Goal: Task Accomplishment & Management: Manage account settings

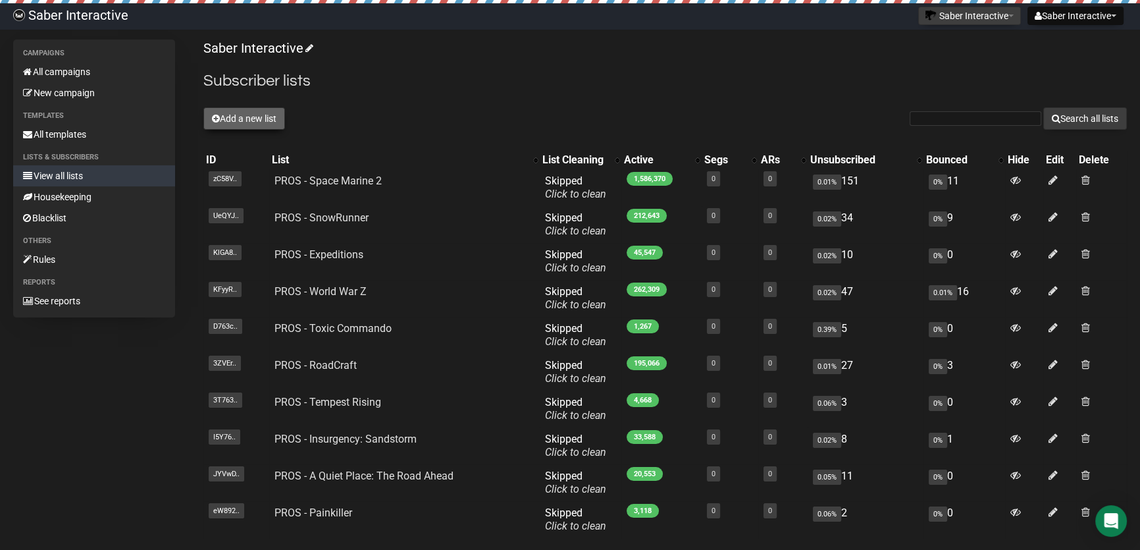
click at [272, 118] on button "Add a new list" at bounding box center [244, 118] width 82 height 22
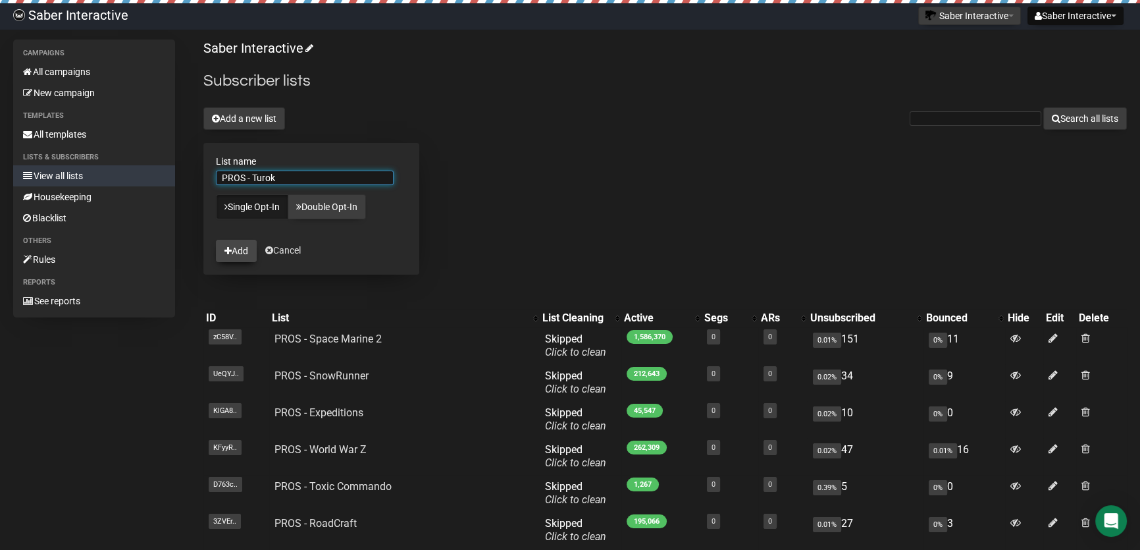
type input "PROS - Turok"
click at [246, 248] on button "Add" at bounding box center [236, 251] width 41 height 22
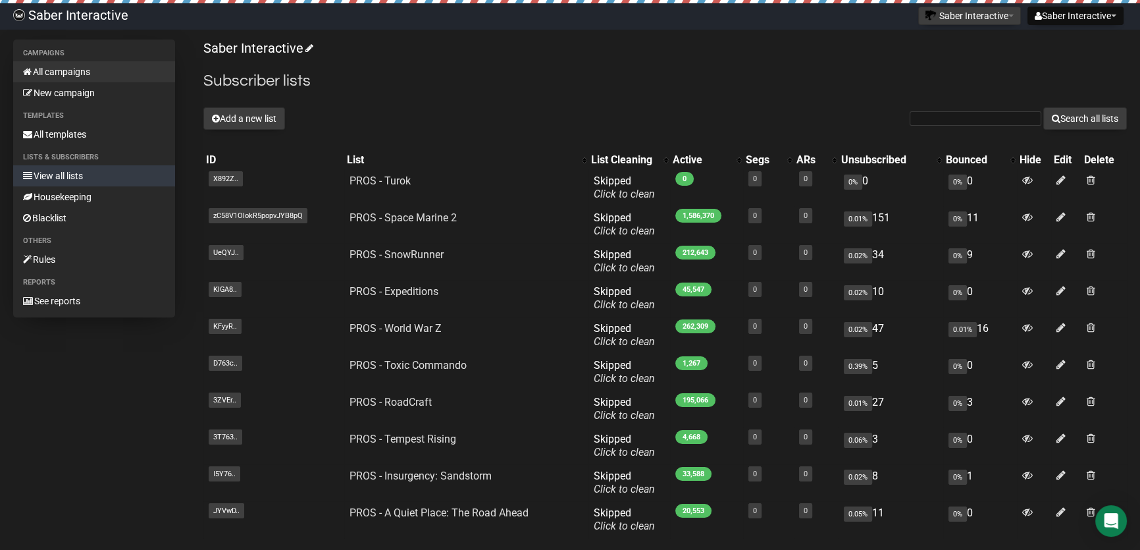
click at [84, 72] on link "All campaigns" at bounding box center [94, 71] width 162 height 21
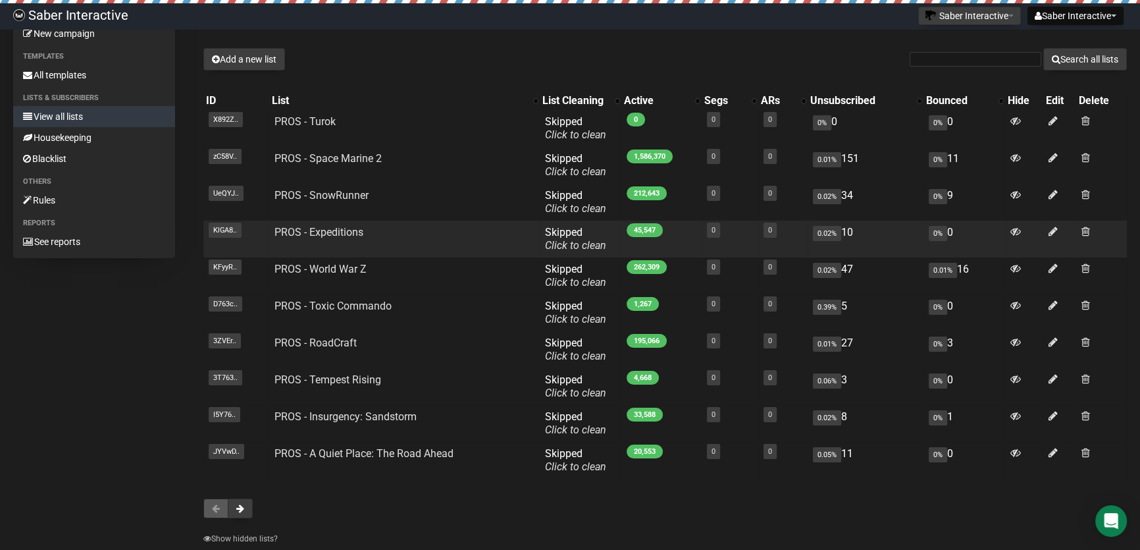
scroll to position [119, 0]
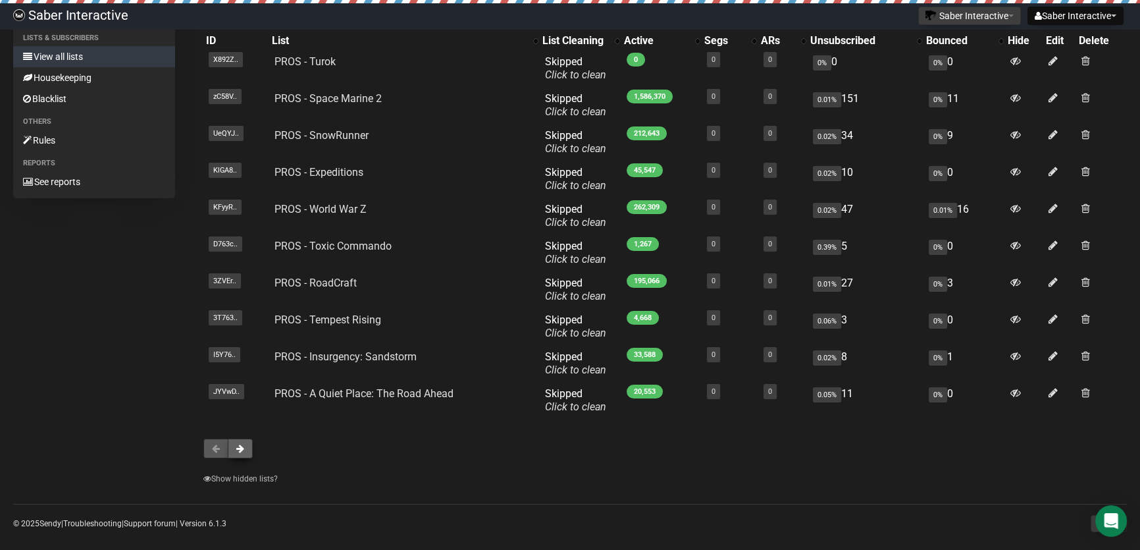
click at [238, 448] on span at bounding box center [240, 448] width 8 height 9
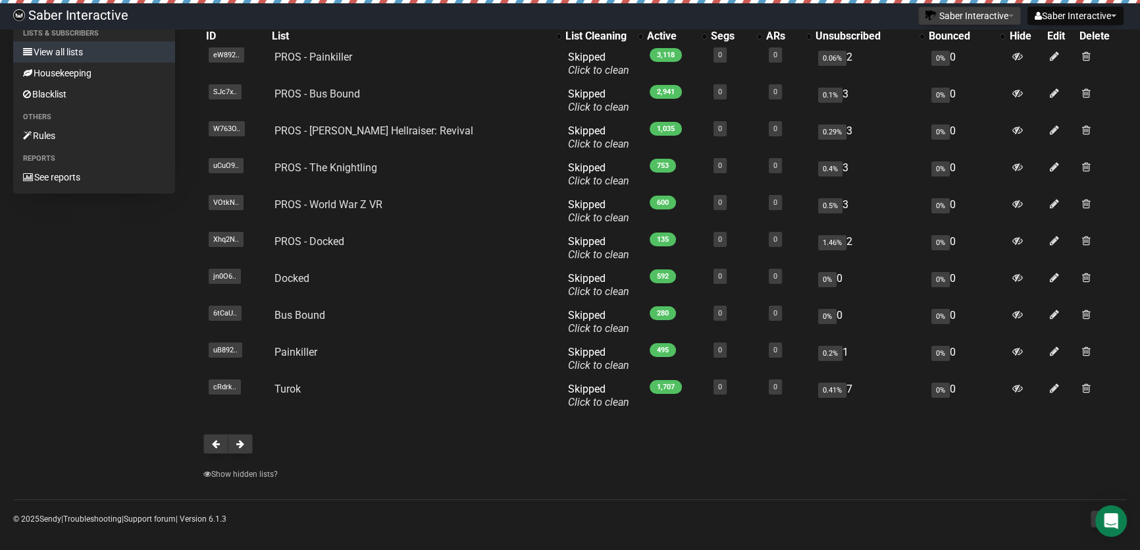
scroll to position [132, 0]
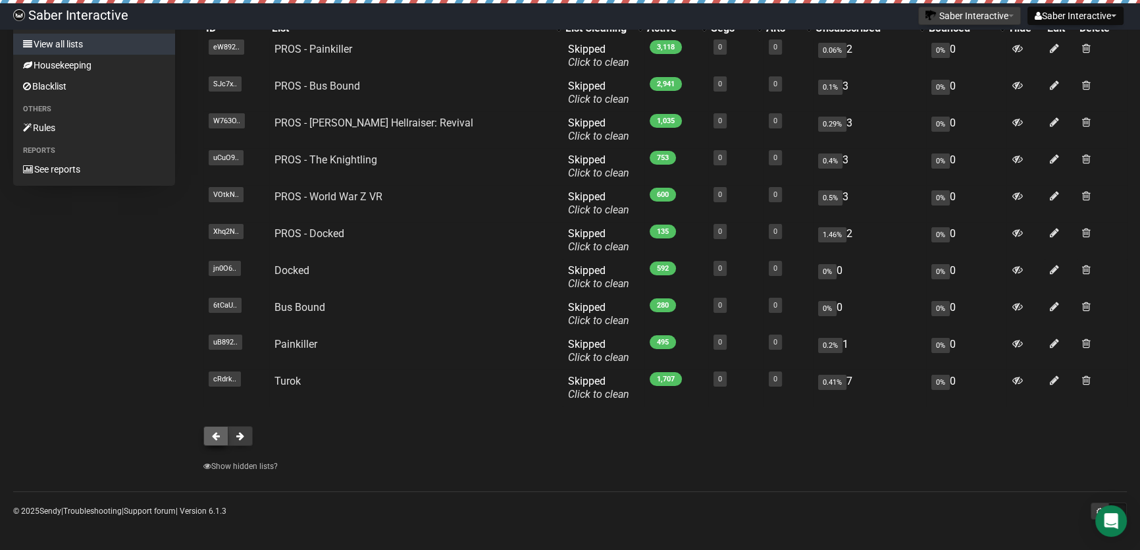
click at [213, 439] on span at bounding box center [216, 435] width 8 height 9
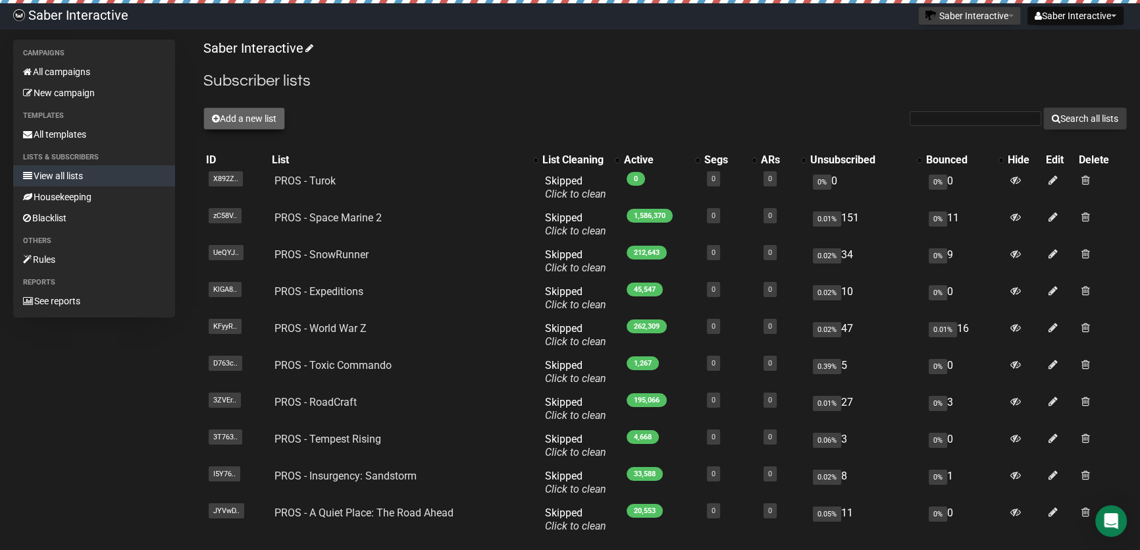
click at [263, 113] on button "Add a new list" at bounding box center [244, 118] width 82 height 22
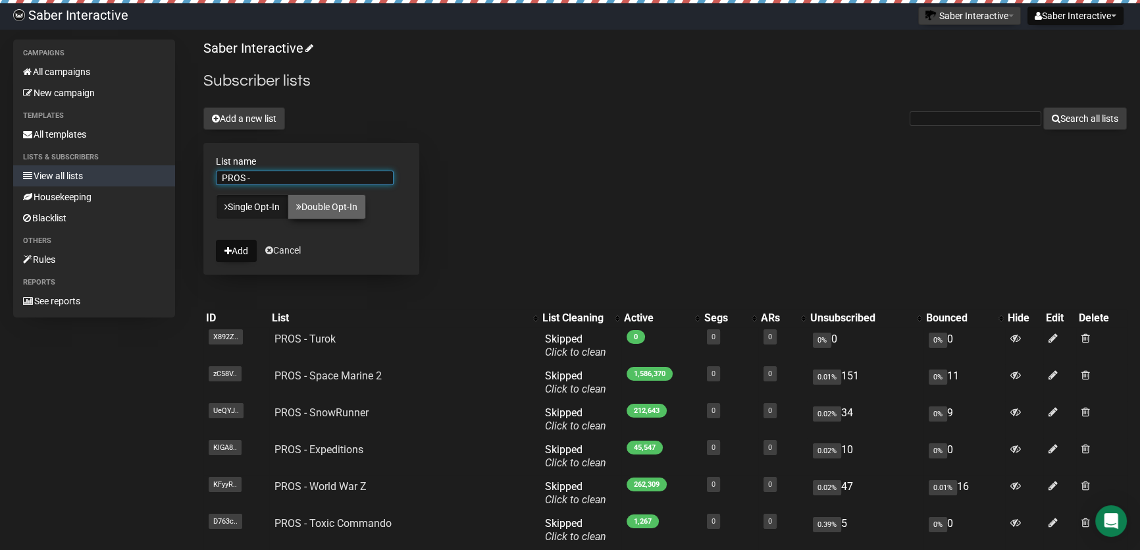
paste input "Jurassic Park: Survival"
drag, startPoint x: 360, startPoint y: 178, endPoint x: 165, endPoint y: 176, distance: 194.9
click at [165, 176] on div "Campaigns All campaigns New campaign Templates All templates Lists & subscriber…" at bounding box center [570, 405] width 1114 height 730
type input "PROS - Jurassic Park: Survival"
click at [244, 248] on button "Add" at bounding box center [236, 251] width 41 height 22
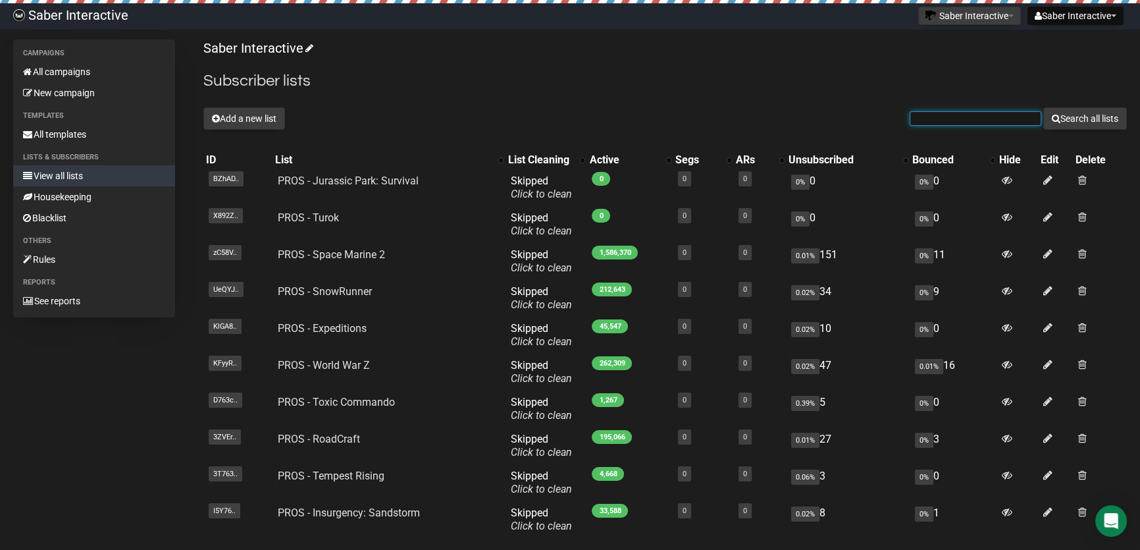
drag, startPoint x: 953, startPoint y: 120, endPoint x: 962, endPoint y: 125, distance: 10.1
click at [953, 120] on input "text" at bounding box center [976, 118] width 132 height 14
type input "о"
type input "jurassic"
click at [1044, 107] on button "Search all lists" at bounding box center [1086, 118] width 84 height 22
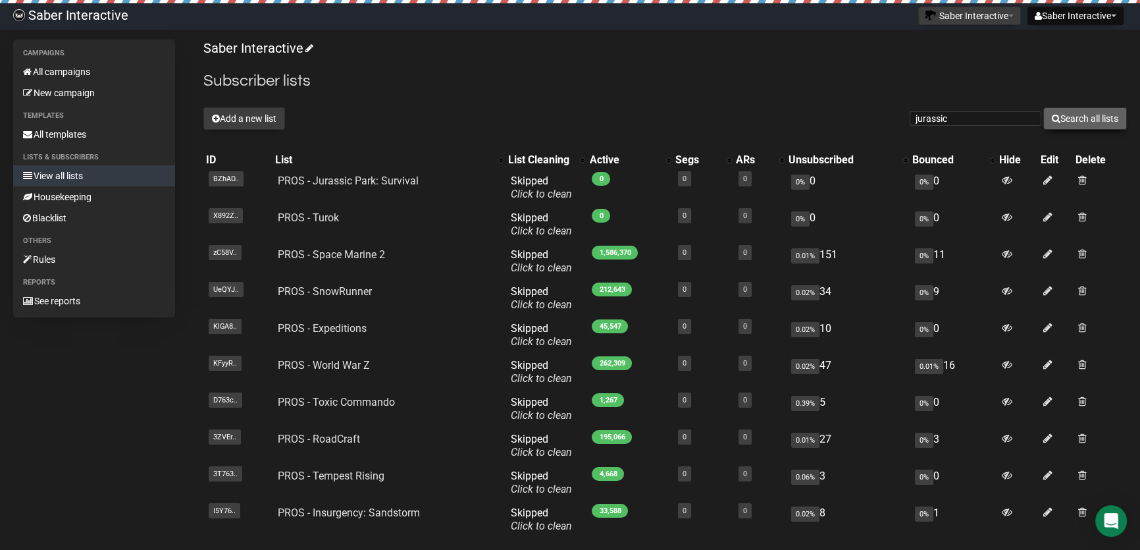
click at [1099, 117] on button "Search all lists" at bounding box center [1086, 118] width 84 height 22
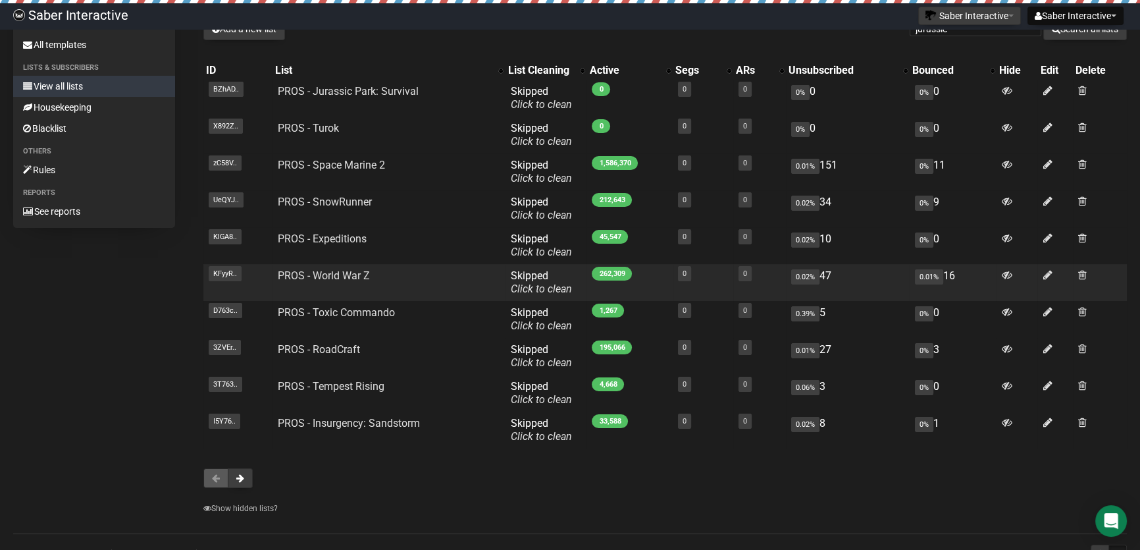
scroll to position [132, 0]
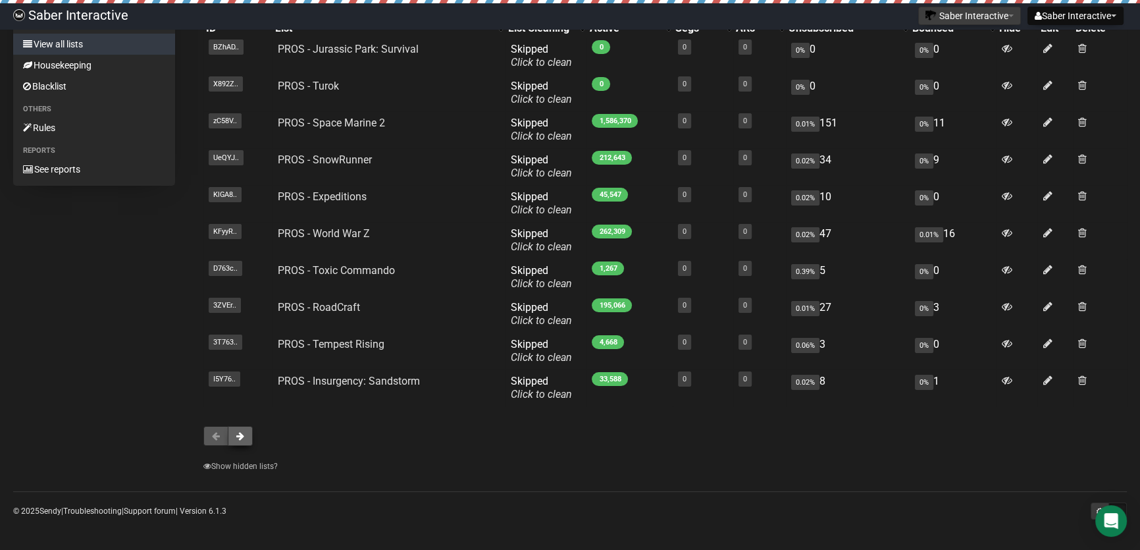
click at [237, 437] on span at bounding box center [240, 435] width 8 height 9
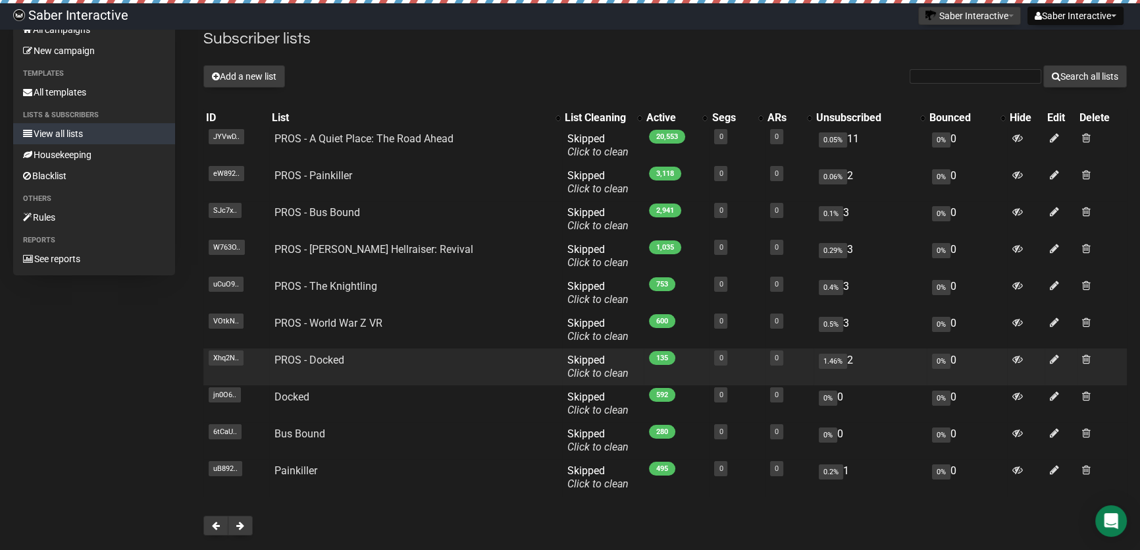
scroll to position [119, 0]
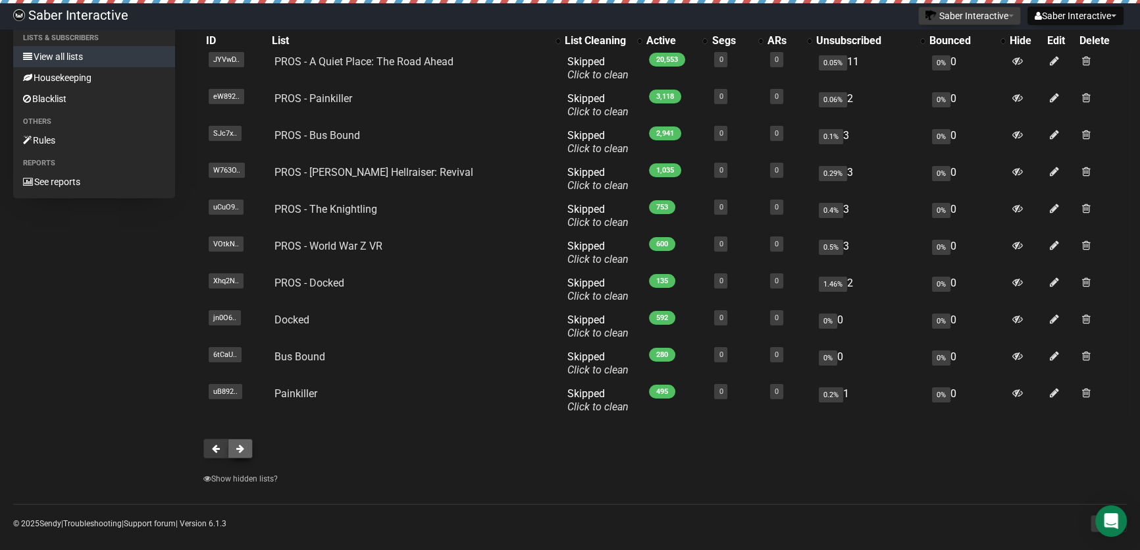
click at [239, 446] on span at bounding box center [240, 448] width 8 height 9
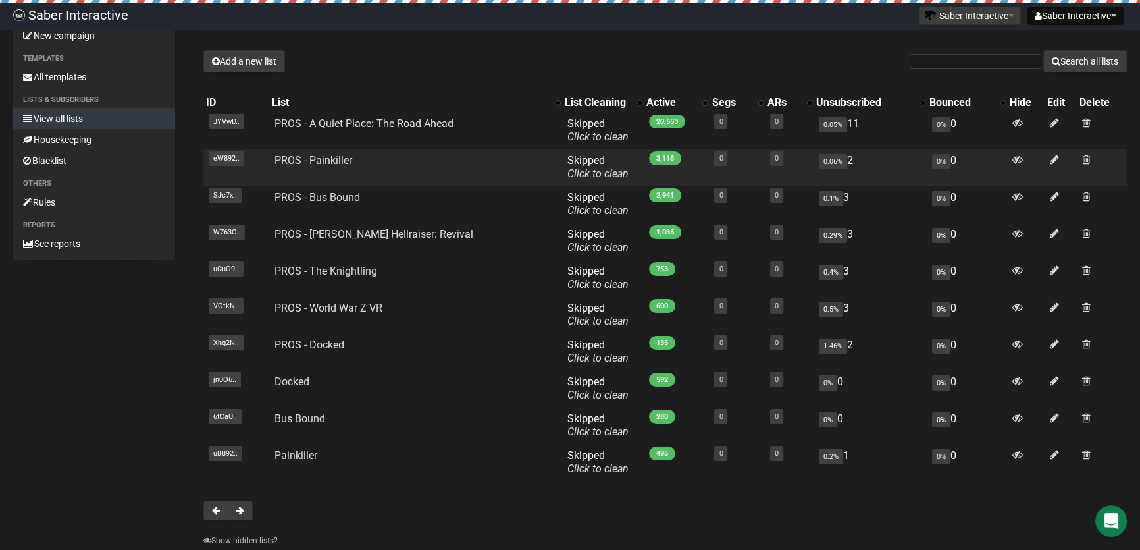
scroll to position [0, 0]
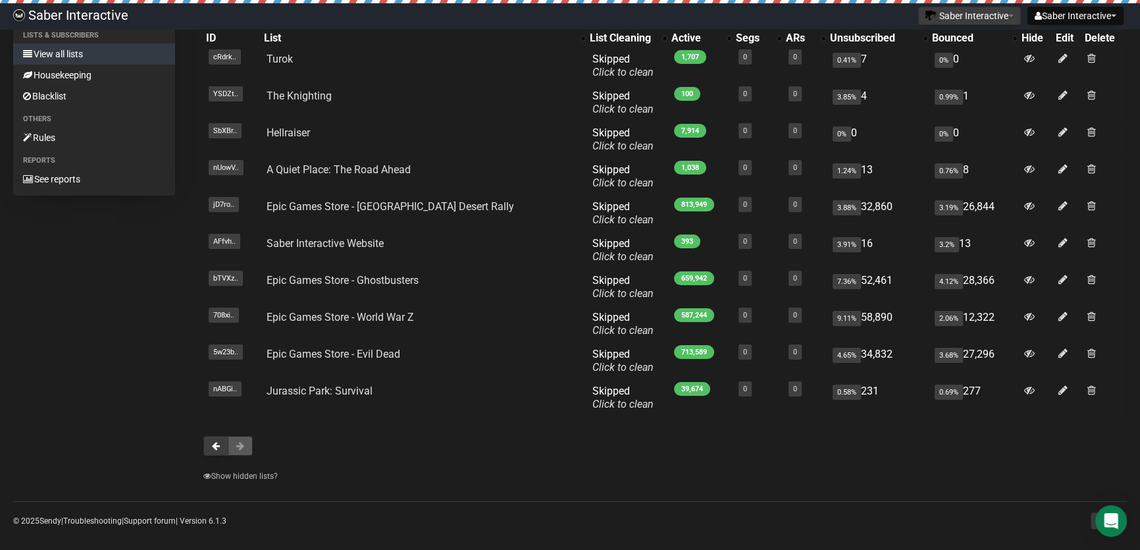
scroll to position [132, 0]
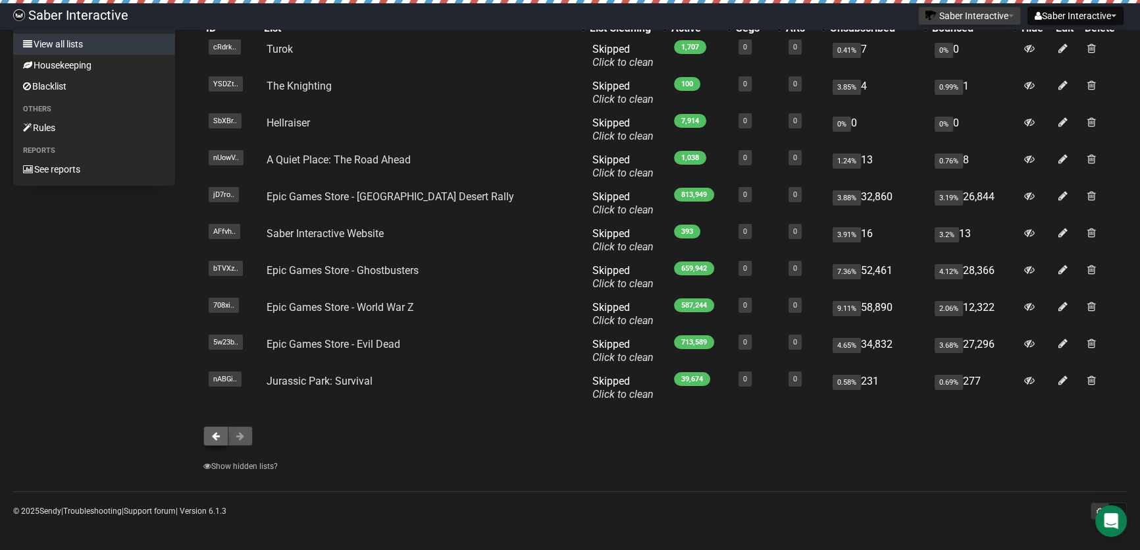
click at [211, 433] on button at bounding box center [215, 436] width 25 height 20
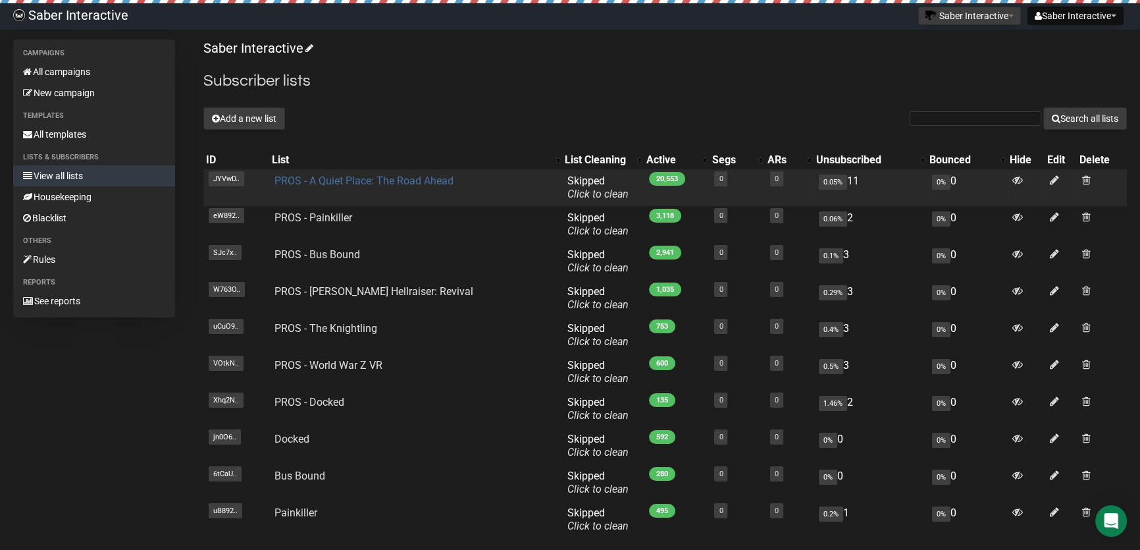
click at [324, 178] on link "PROS - A Quiet Place: The Road Ahead" at bounding box center [364, 180] width 179 height 13
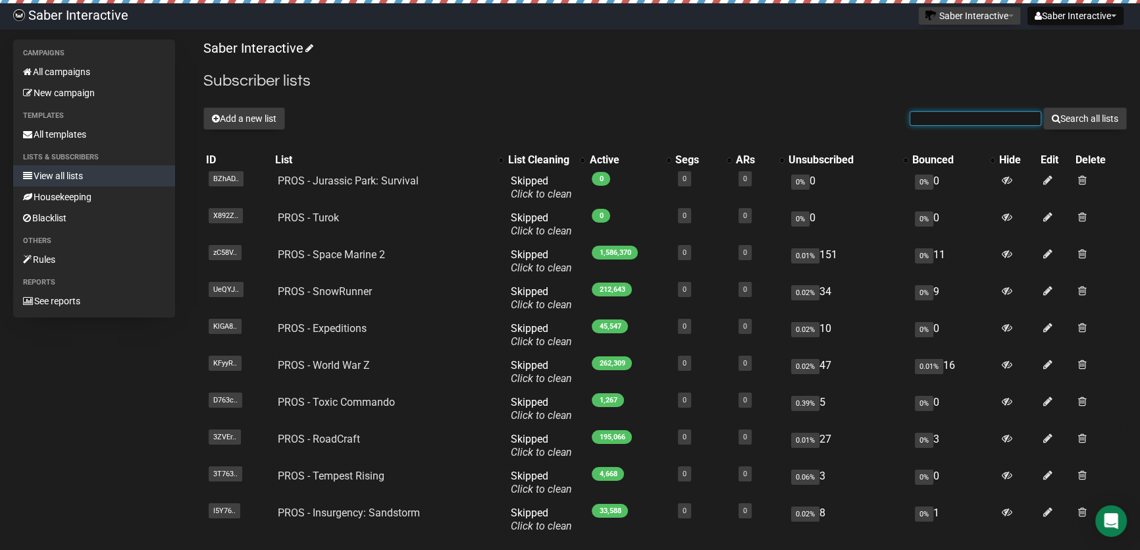
click at [938, 119] on input "text" at bounding box center [976, 118] width 132 height 14
drag, startPoint x: 803, startPoint y: 78, endPoint x: 888, endPoint y: 122, distance: 94.8
click at [803, 78] on h2 "Subscriber lists" at bounding box center [665, 81] width 924 height 24
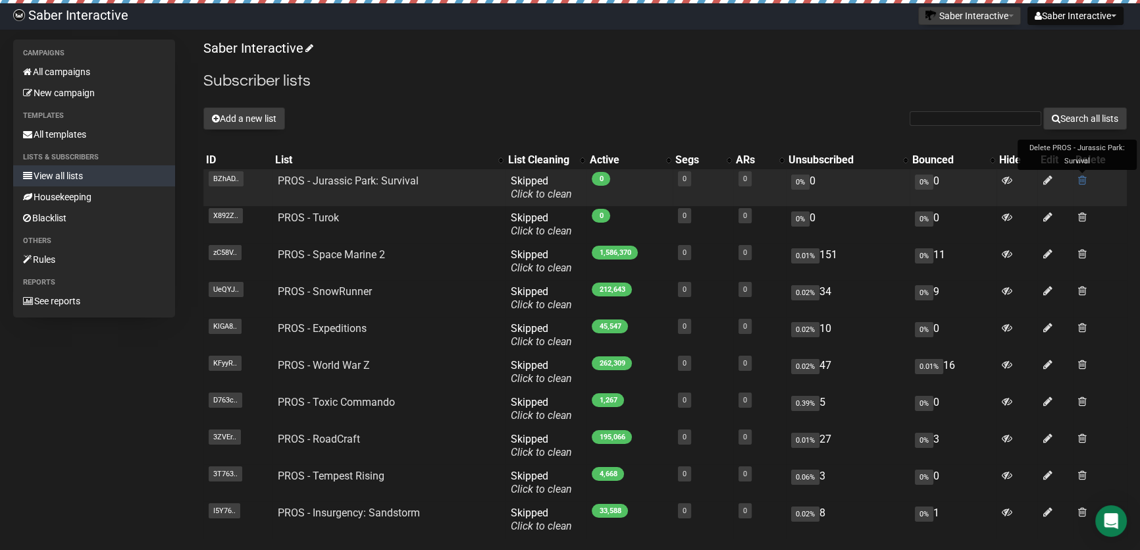
click at [1085, 178] on span at bounding box center [1083, 179] width 9 height 11
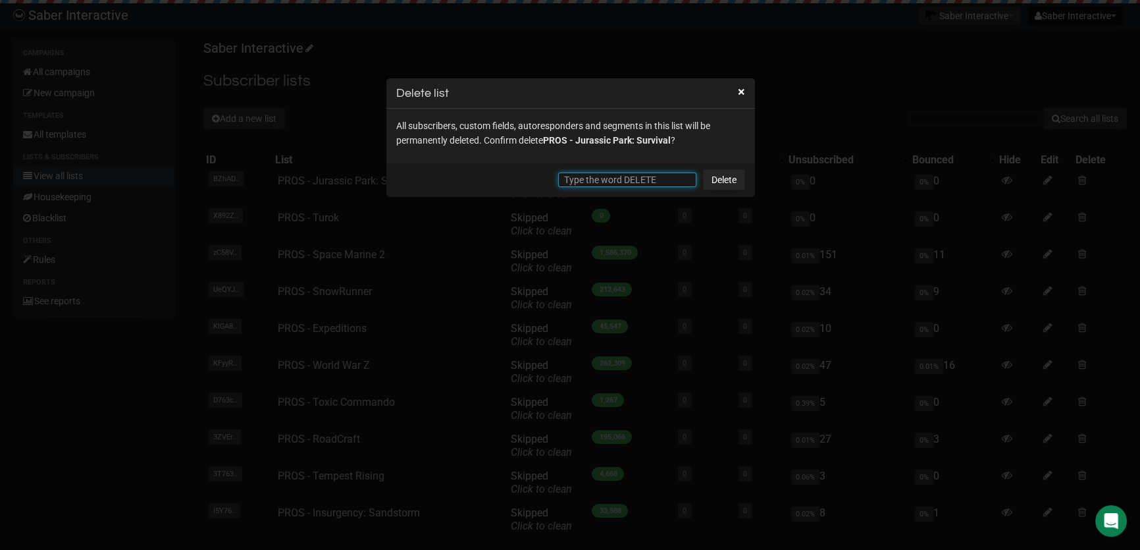
click at [611, 180] on input "text" at bounding box center [627, 180] width 138 height 14
click at [745, 88] on div "× Delete list" at bounding box center [571, 93] width 369 height 30
click at [741, 93] on button "×" at bounding box center [741, 92] width 7 height 12
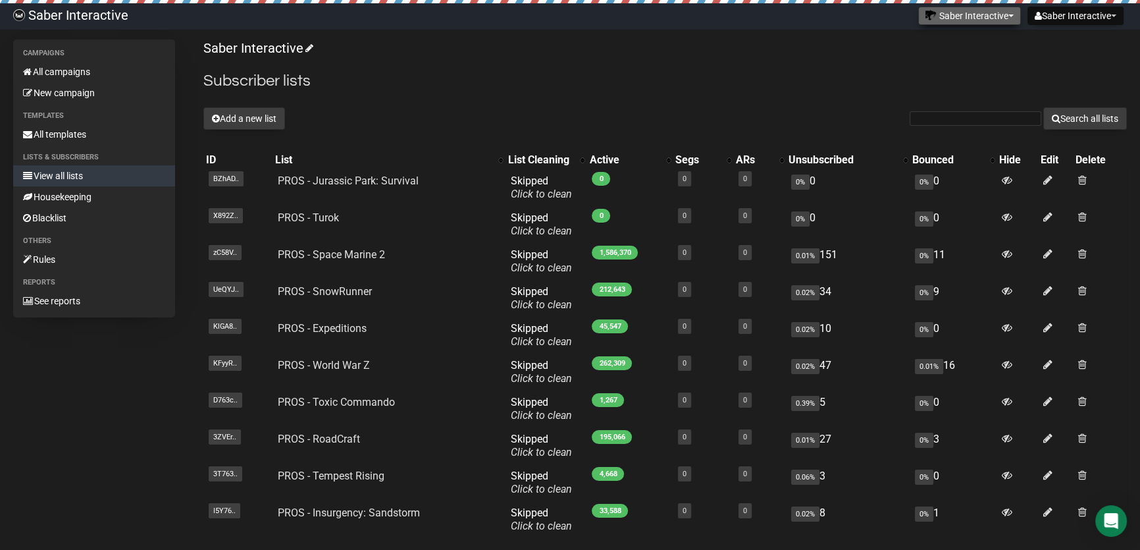
click at [986, 22] on button "Saber Interactive" at bounding box center [970, 16] width 103 height 18
click at [806, 84] on h2 "Subscriber lists" at bounding box center [665, 81] width 924 height 24
click at [928, 113] on input "text" at bounding box center [976, 118] width 132 height 14
click at [935, 117] on input "text" at bounding box center [976, 118] width 132 height 14
type input "[EMAIL_ADDRESS][DOMAIN_NAME]"
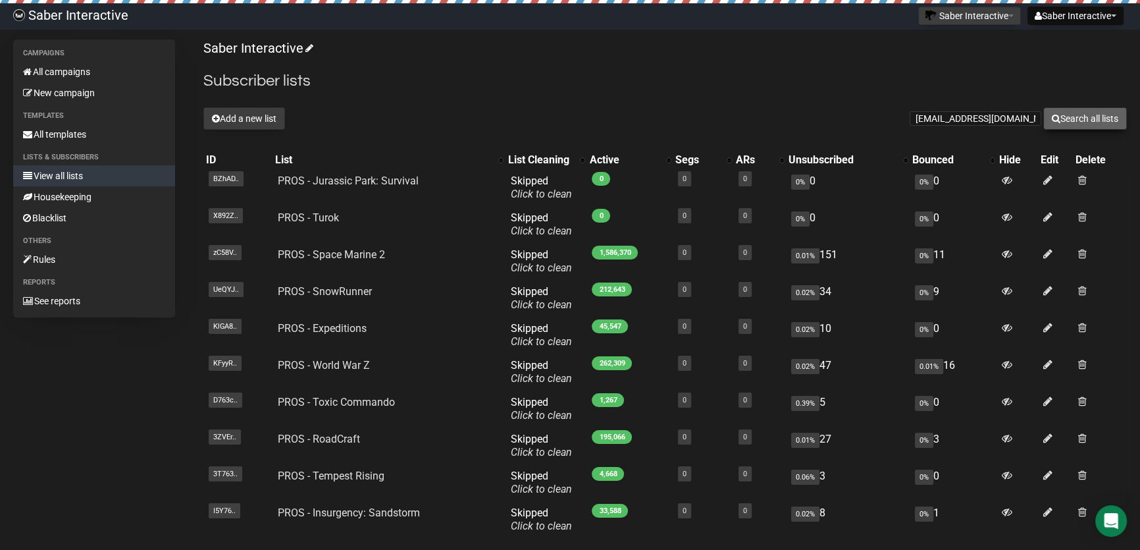
click at [1095, 124] on button "Search all lists" at bounding box center [1086, 118] width 84 height 22
